Goal: Transaction & Acquisition: Purchase product/service

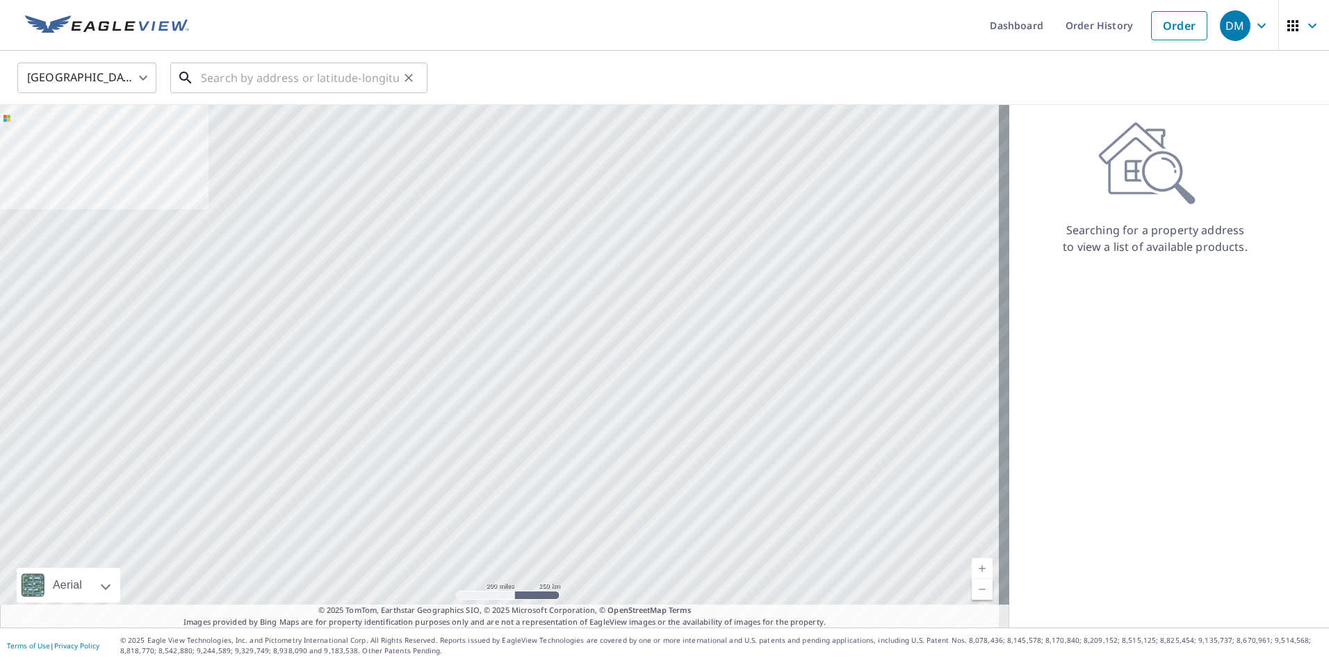
click at [227, 83] on input "text" at bounding box center [300, 77] width 198 height 39
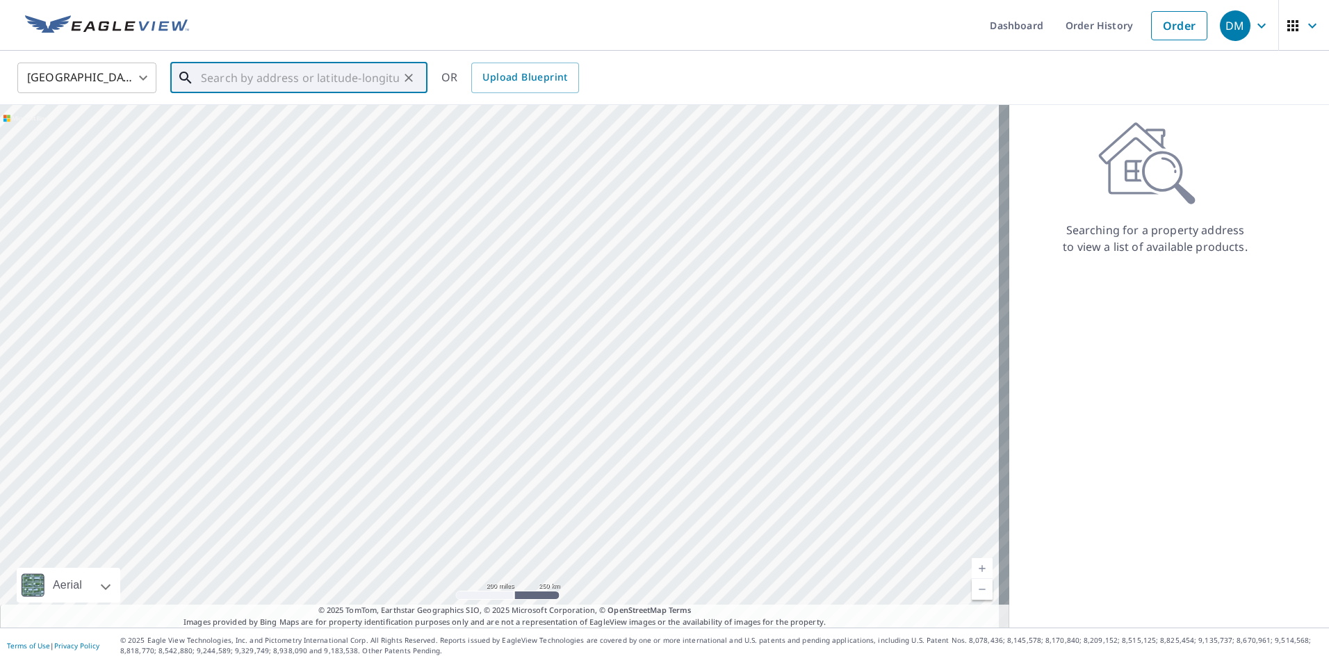
click at [833, 216] on div at bounding box center [505, 366] width 1010 height 523
click at [243, 133] on p "[GEOGRAPHIC_DATA]" at bounding box center [307, 134] width 218 height 14
type input "[STREET_ADDRESS]"
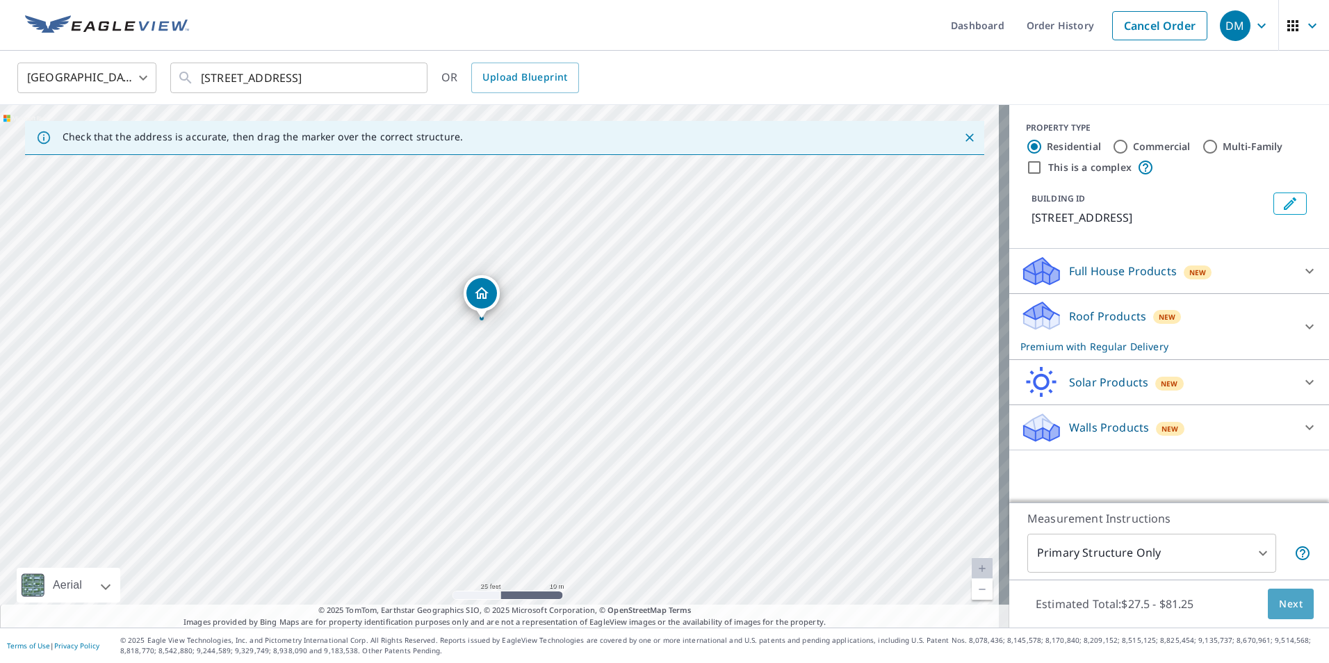
click at [1284, 607] on span "Next" at bounding box center [1291, 604] width 24 height 17
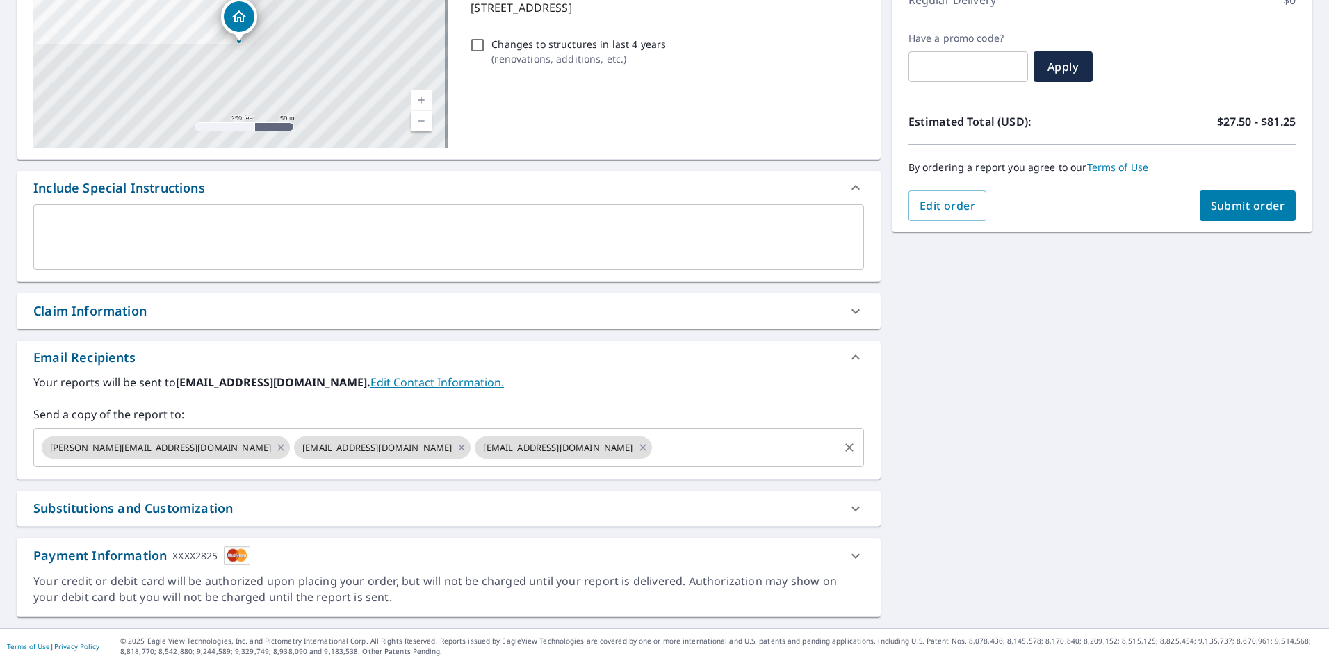
scroll to position [212, 0]
click at [275, 446] on icon at bounding box center [280, 446] width 11 height 15
click at [384, 446] on icon at bounding box center [389, 446] width 11 height 15
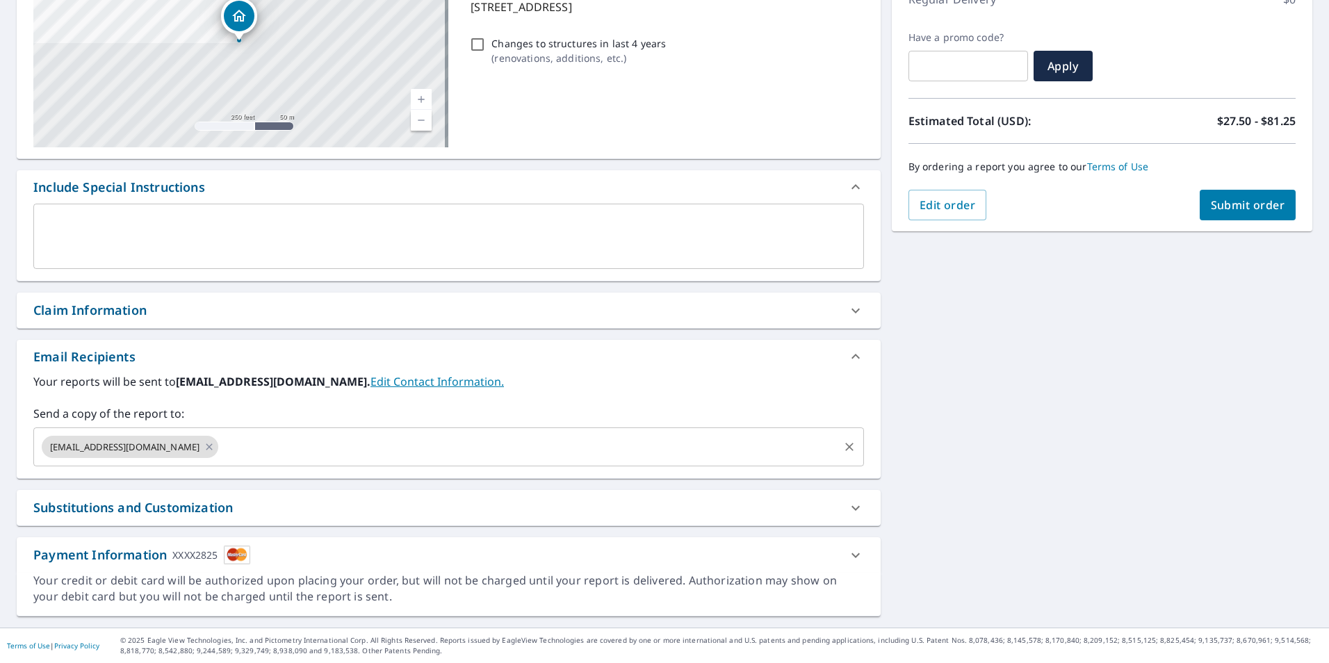
click at [1222, 208] on span "Submit order" at bounding box center [1248, 204] width 74 height 15
checkbox input "true"
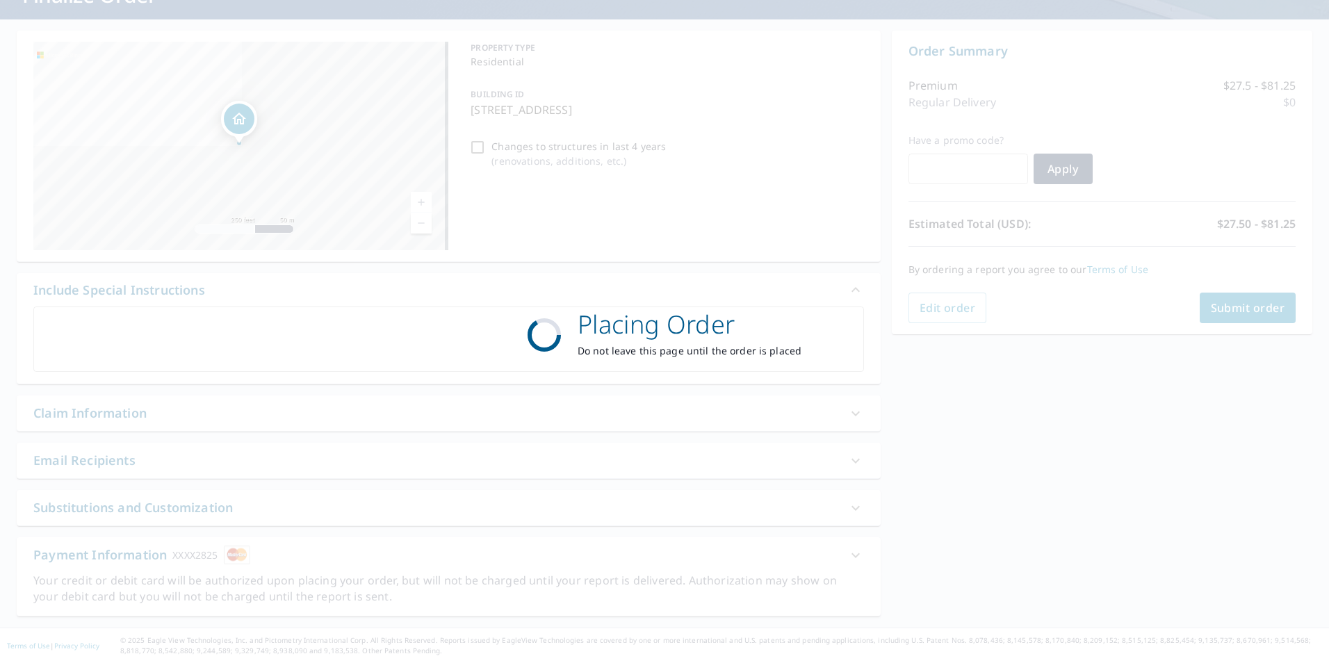
scroll to position [109, 0]
